Goal: Information Seeking & Learning: Learn about a topic

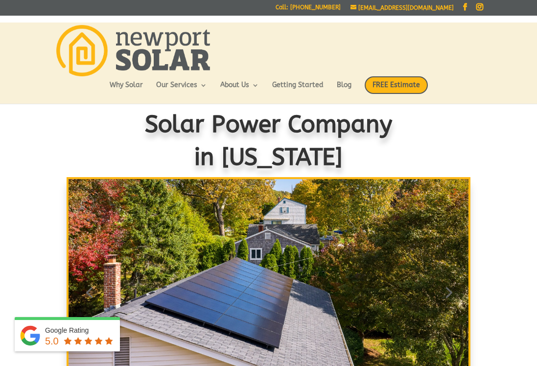
click at [113, 90] on link "Why Solar" at bounding box center [126, 90] width 33 height 17
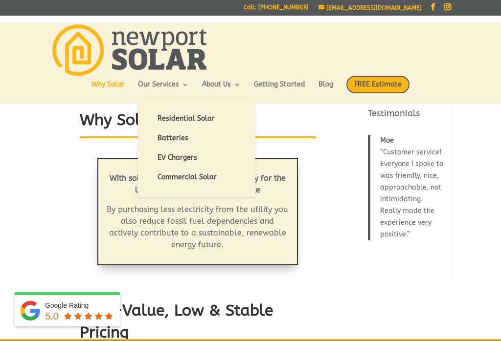
click at [165, 121] on link "Residential Solar" at bounding box center [197, 119] width 98 height 20
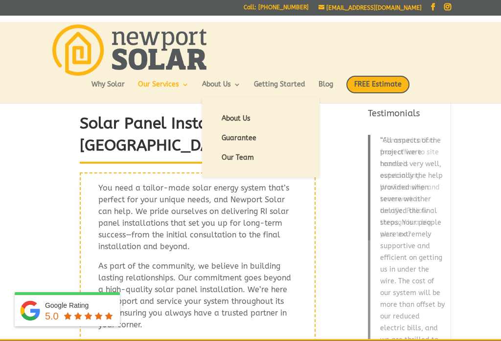
click at [227, 135] on link "Guarantee" at bounding box center [261, 139] width 98 height 20
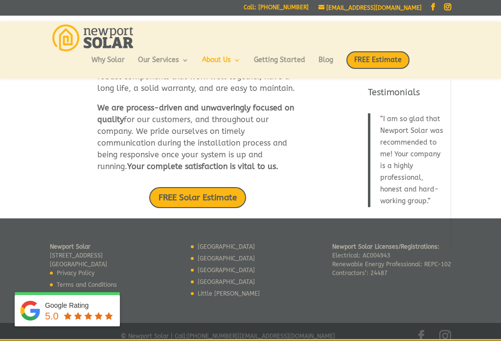
scroll to position [618, 0]
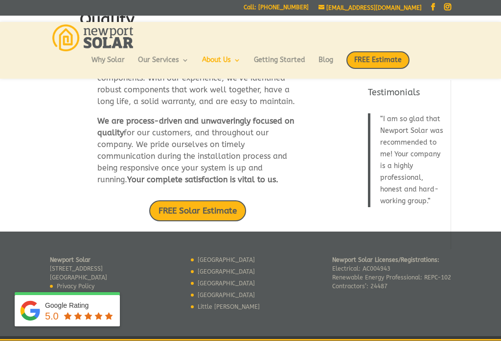
click at [169, 9] on div "info@newportsolarri.com Facebook Instagram Facebook Instagram Call: 401-352-6155" at bounding box center [250, 8] width 401 height 16
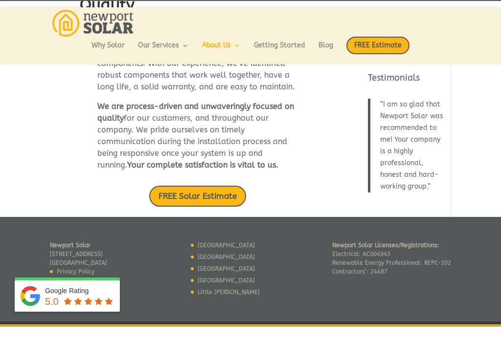
scroll to position [633, 0]
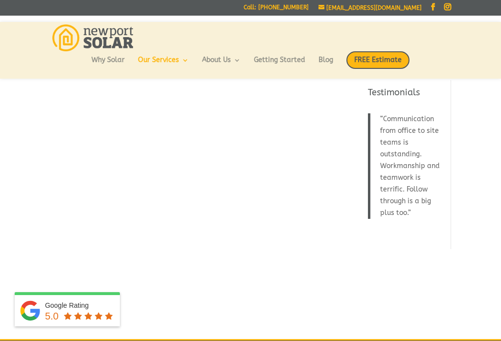
scroll to position [34, 0]
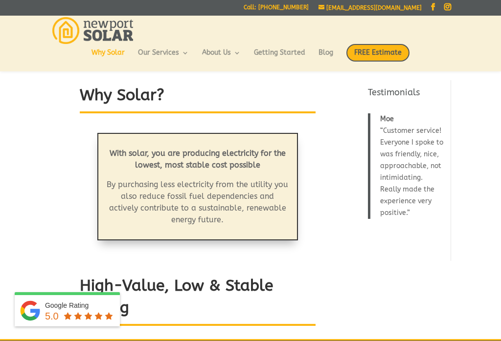
scroll to position [34, 0]
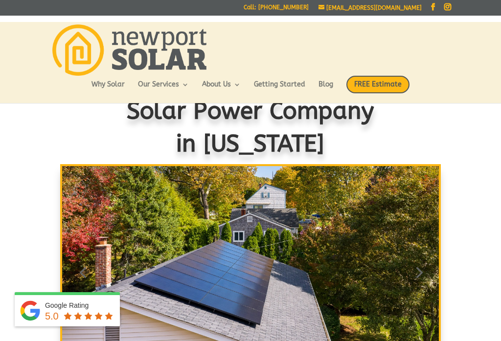
scroll to position [9, 0]
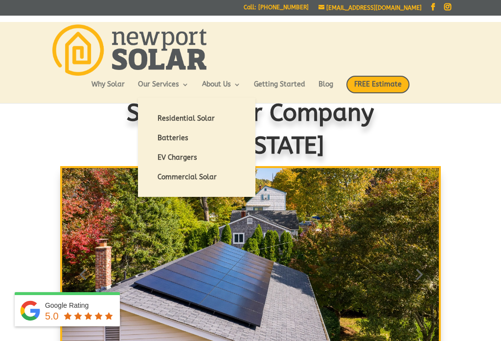
click at [182, 122] on link "Residential Solar" at bounding box center [197, 119] width 98 height 20
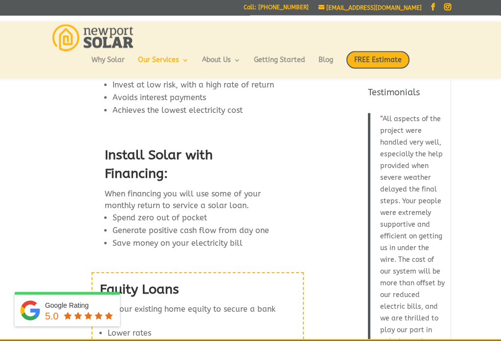
scroll to position [1284, 0]
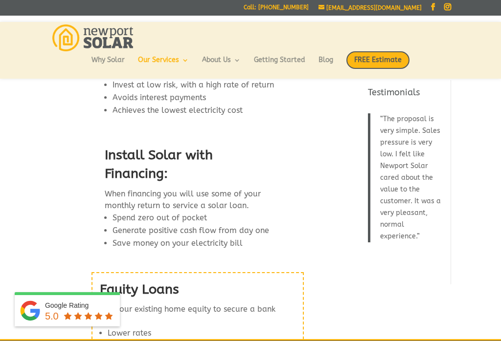
click at [333, 57] on link "Blog" at bounding box center [325, 65] width 15 height 17
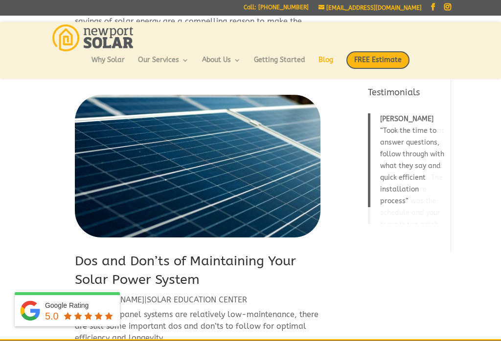
scroll to position [280, 0]
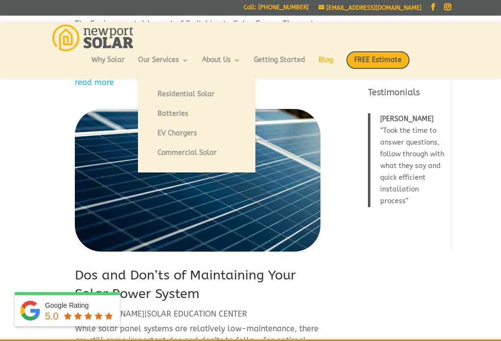
click at [201, 92] on link "Residential Solar" at bounding box center [197, 95] width 98 height 20
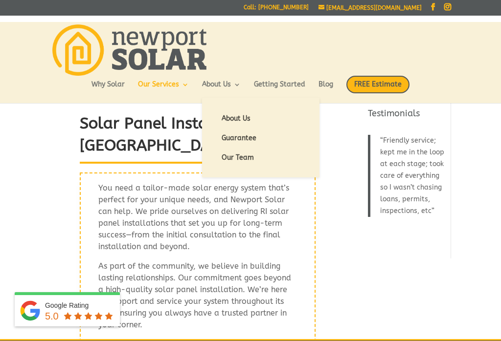
click at [240, 158] on link "Our Team" at bounding box center [261, 158] width 98 height 20
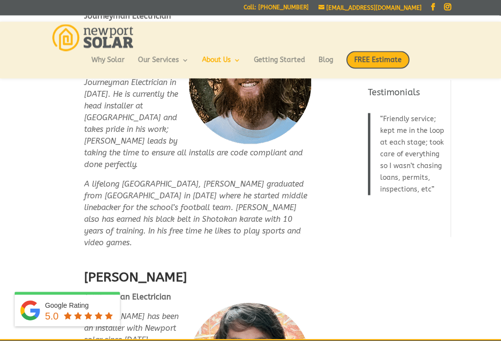
scroll to position [2354, 0]
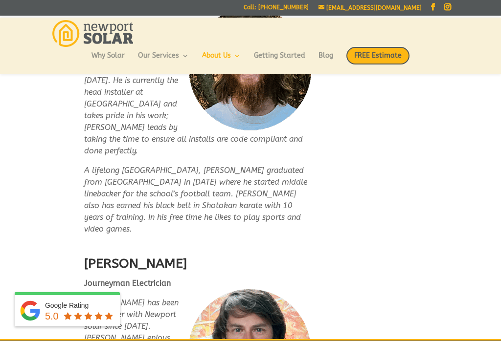
scroll to position [2355, 0]
